Goal: Transaction & Acquisition: Purchase product/service

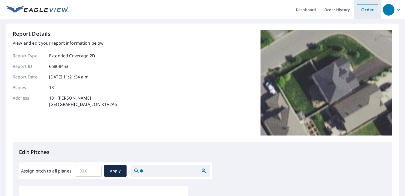
click at [363, 10] on link "Order" at bounding box center [367, 9] width 21 height 11
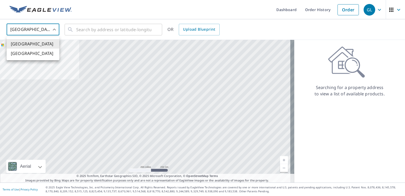
click at [53, 28] on body "GL GL Dashboard Order History Order GL United States US ​ ​ OR Upload Blueprint…" at bounding box center [202, 98] width 405 height 196
click at [51, 51] on li "Canada" at bounding box center [33, 52] width 53 height 9
type input "CA"
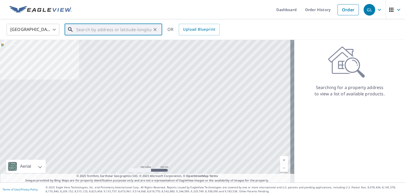
click at [78, 30] on input "text" at bounding box center [113, 29] width 75 height 15
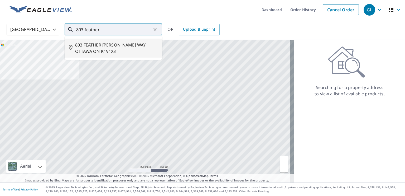
click at [94, 43] on span "803 FEATHER MOSS WAY OTTAWA ON K1V1X3" at bounding box center [116, 48] width 83 height 13
type input "803 FEATHER MOSS WAY OTTAWA ON K1V1X3"
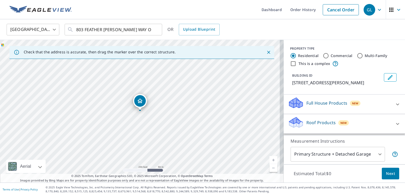
click at [269, 158] on link "Current Level 17, Zoom In" at bounding box center [273, 160] width 8 height 8
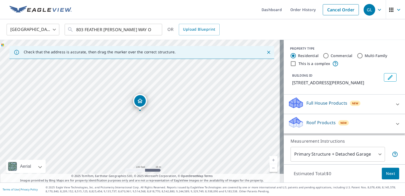
click at [269, 158] on link "Current Level 18, Zoom In" at bounding box center [273, 160] width 8 height 8
click at [394, 127] on icon at bounding box center [397, 123] width 6 height 6
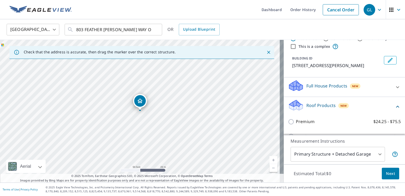
scroll to position [26, 0]
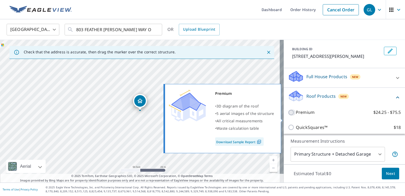
click at [288, 115] on input "Premium $24.25 - $75.5" at bounding box center [292, 112] width 8 height 6
checkbox input "true"
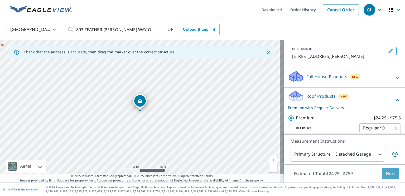
click at [386, 172] on span "Next" at bounding box center [390, 173] width 9 height 7
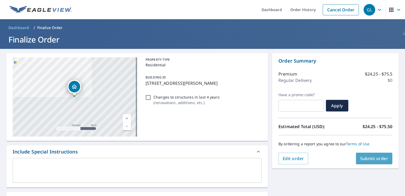
click at [370, 158] on span "Submit order" at bounding box center [374, 158] width 28 height 6
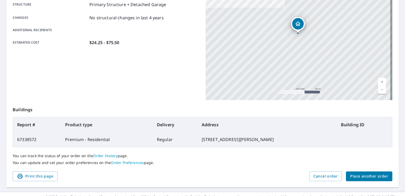
scroll to position [114, 0]
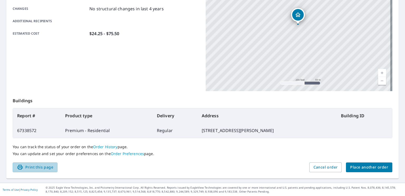
click at [43, 164] on span "Print this page" at bounding box center [35, 167] width 36 height 7
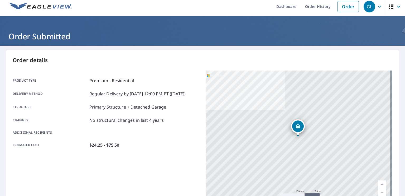
scroll to position [0, 0]
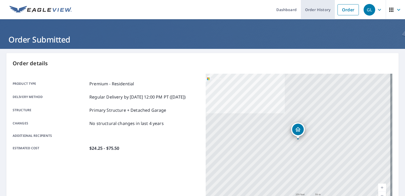
click at [315, 8] on link "Order History" at bounding box center [318, 9] width 34 height 19
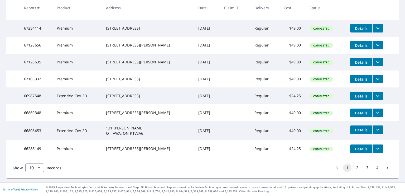
scroll to position [150, 0]
click at [373, 167] on button "4" at bounding box center [377, 167] width 8 height 8
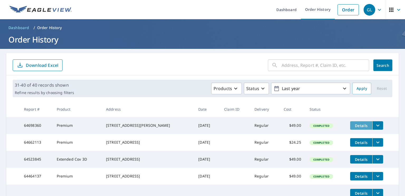
click at [362, 125] on span "Details" at bounding box center [361, 125] width 16 height 5
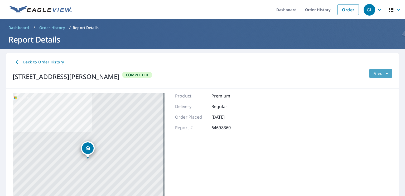
click at [378, 71] on span "Files" at bounding box center [381, 73] width 17 height 6
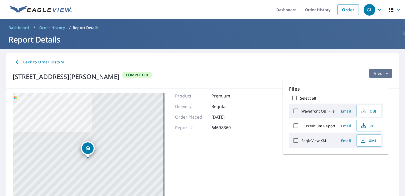
click at [384, 73] on icon "filesDropdownBtn-64698360" at bounding box center [387, 73] width 6 height 6
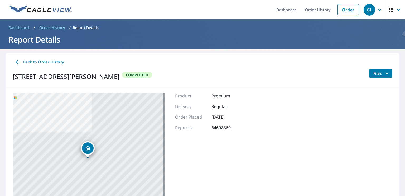
click at [81, 26] on p "Report Details" at bounding box center [86, 27] width 26 height 5
drag, startPoint x: 81, startPoint y: 26, endPoint x: 214, endPoint y: 5, distance: 134.2
click at [214, 5] on ul "Dashboard Order History Order" at bounding box center [218, 9] width 286 height 19
click at [84, 25] on p "Report Details" at bounding box center [86, 27] width 26 height 5
click at [45, 26] on span "Order History" at bounding box center [52, 27] width 26 height 5
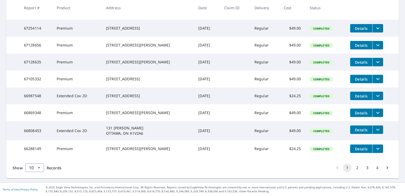
scroll to position [150, 0]
click at [374, 167] on button "4" at bounding box center [377, 167] width 8 height 8
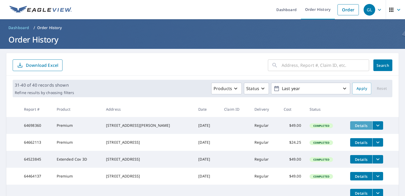
click at [353, 124] on span "Details" at bounding box center [361, 125] width 16 height 5
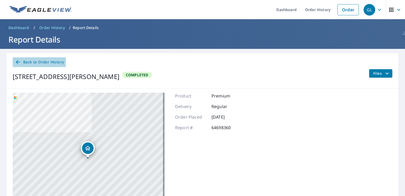
click at [35, 61] on span "Back to Order History" at bounding box center [39, 62] width 49 height 7
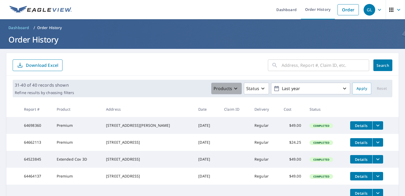
click at [233, 87] on icon "button" at bounding box center [235, 88] width 6 height 6
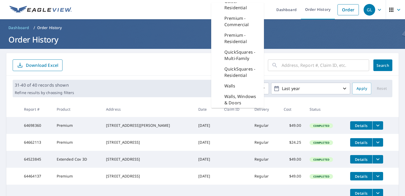
scroll to position [171, 0]
drag, startPoint x: 261, startPoint y: 104, endPoint x: 192, endPoint y: 11, distance: 115.3
click at [192, 11] on ul "Dashboard Order History Order" at bounding box center [218, 9] width 286 height 19
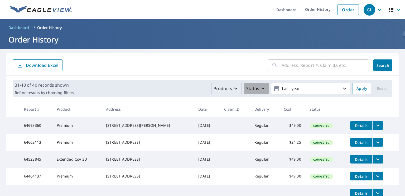
click at [261, 88] on icon "button" at bounding box center [262, 88] width 3 height 2
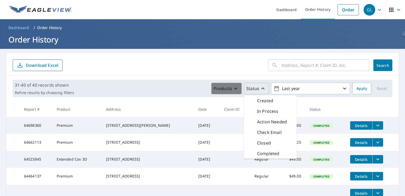
click at [232, 87] on icon "button" at bounding box center [235, 88] width 6 height 6
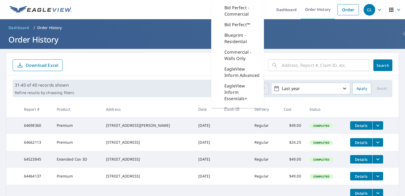
drag, startPoint x: 232, startPoint y: 87, endPoint x: 189, endPoint y: 9, distance: 89.2
click at [189, 9] on ul "Dashboard Order History Order" at bounding box center [218, 9] width 286 height 19
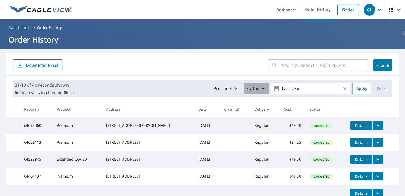
click at [261, 88] on icon "button" at bounding box center [262, 88] width 3 height 2
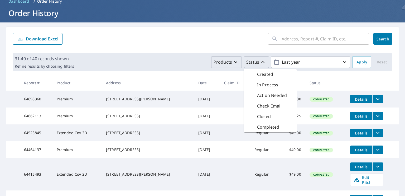
scroll to position [0, 0]
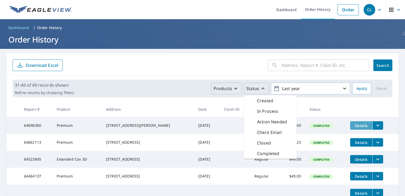
click at [353, 123] on span "Details" at bounding box center [361, 125] width 16 height 5
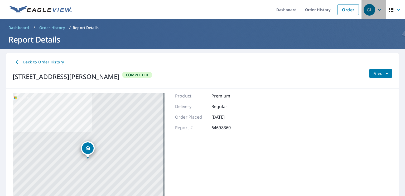
click at [376, 9] on icon "button" at bounding box center [379, 10] width 6 height 6
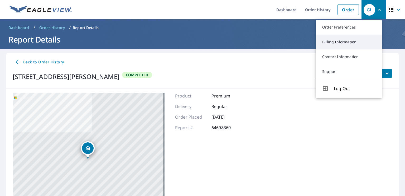
click at [340, 41] on link "Billing Information" at bounding box center [349, 42] width 66 height 15
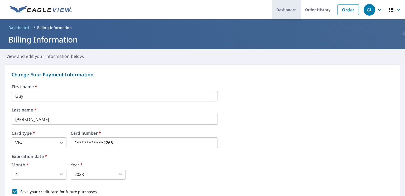
click at [278, 8] on link "Dashboard" at bounding box center [286, 9] width 29 height 19
